Goal: Check status

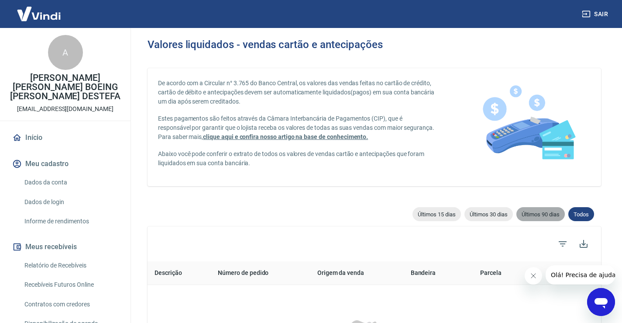
click at [537, 217] on div "Últimos 90 dias" at bounding box center [540, 214] width 48 height 14
type input "[DATE]"
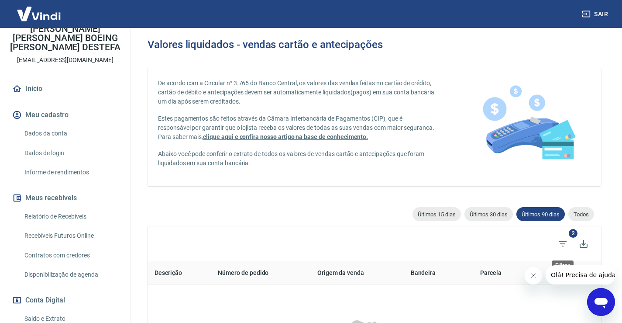
click at [571, 237] on span "2" at bounding box center [573, 233] width 9 height 9
click at [572, 233] on span "2" at bounding box center [573, 233] width 9 height 9
drag, startPoint x: 581, startPoint y: 217, endPoint x: 628, endPoint y: 13, distance: 209.3
click at [581, 216] on span "Todos" at bounding box center [581, 214] width 26 height 7
